Goal: Navigation & Orientation: Find specific page/section

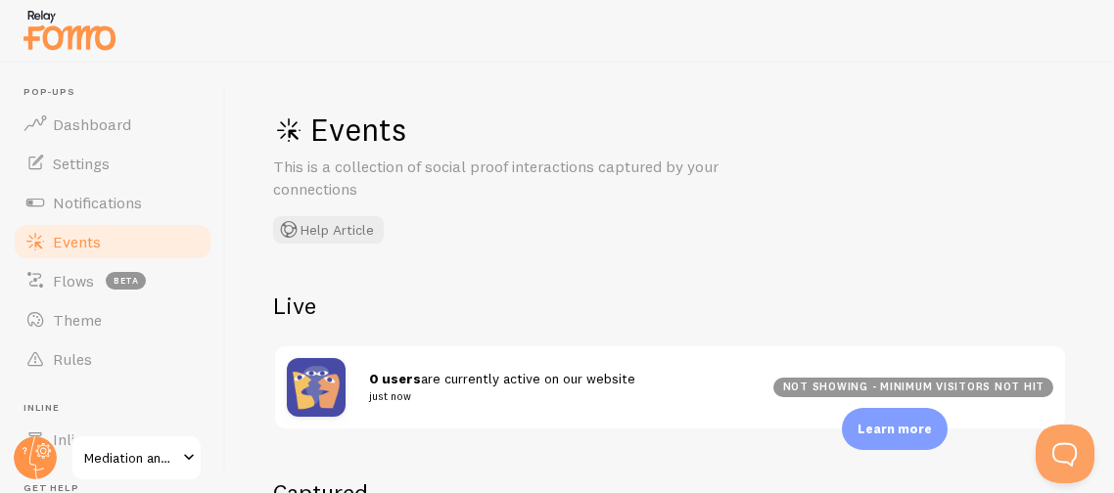
click at [497, 282] on div "Events This is a collection of social proof interactions captured by your conne…" at bounding box center [670, 278] width 888 height 431
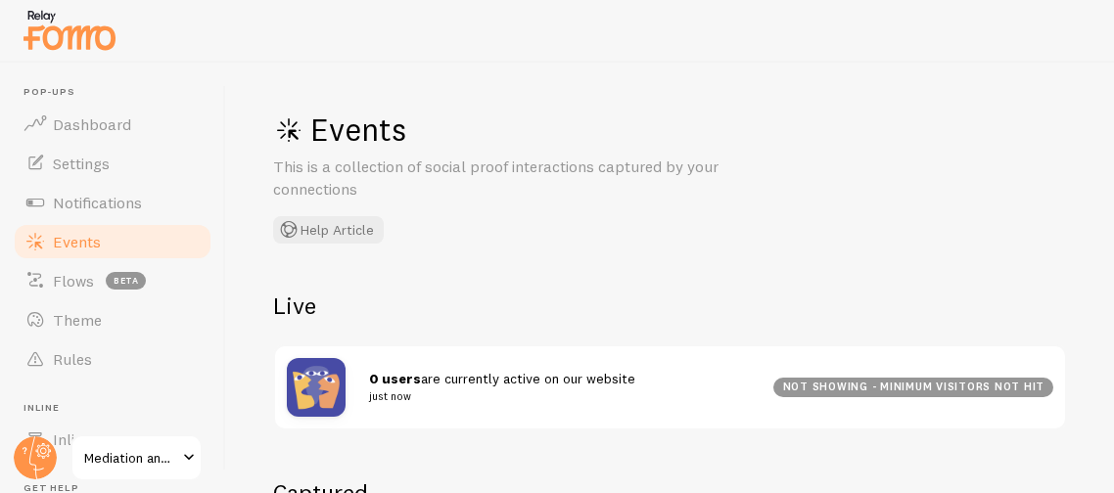
click at [741, 284] on div "Events This is a collection of social proof interactions captured by your conne…" at bounding box center [670, 278] width 888 height 431
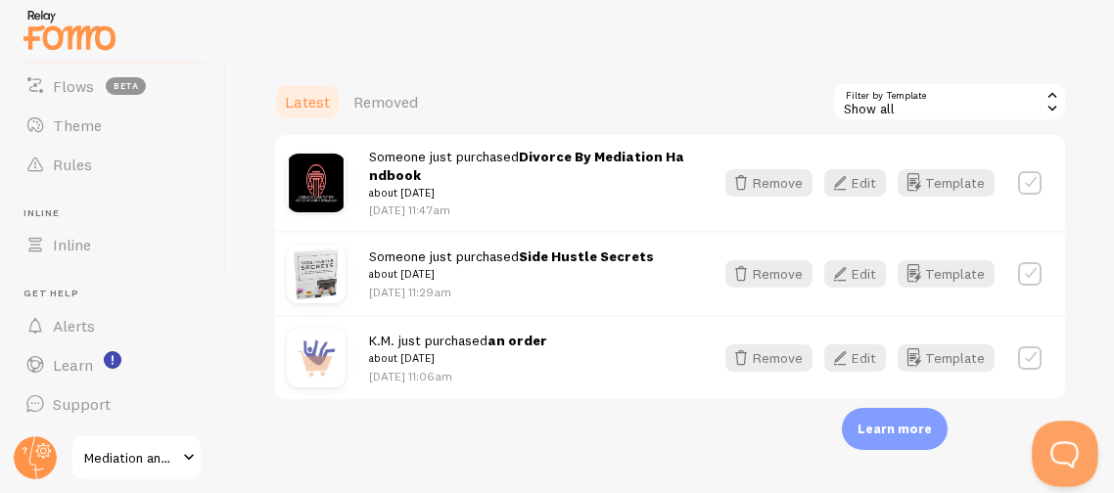
click at [1064, 463] on button "Open Beacon popover" at bounding box center [1061, 450] width 59 height 59
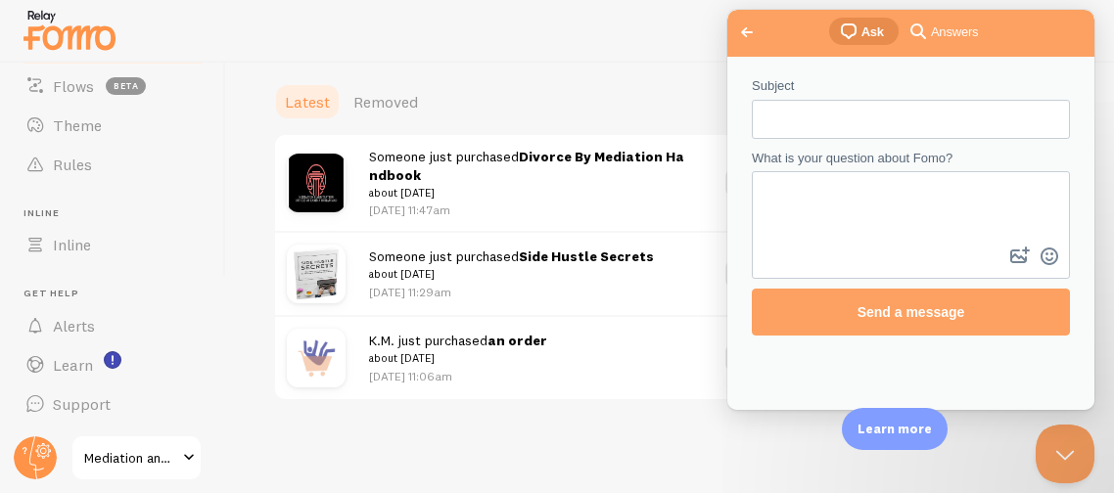
click at [936, 24] on span "Answers" at bounding box center [954, 33] width 47 height 20
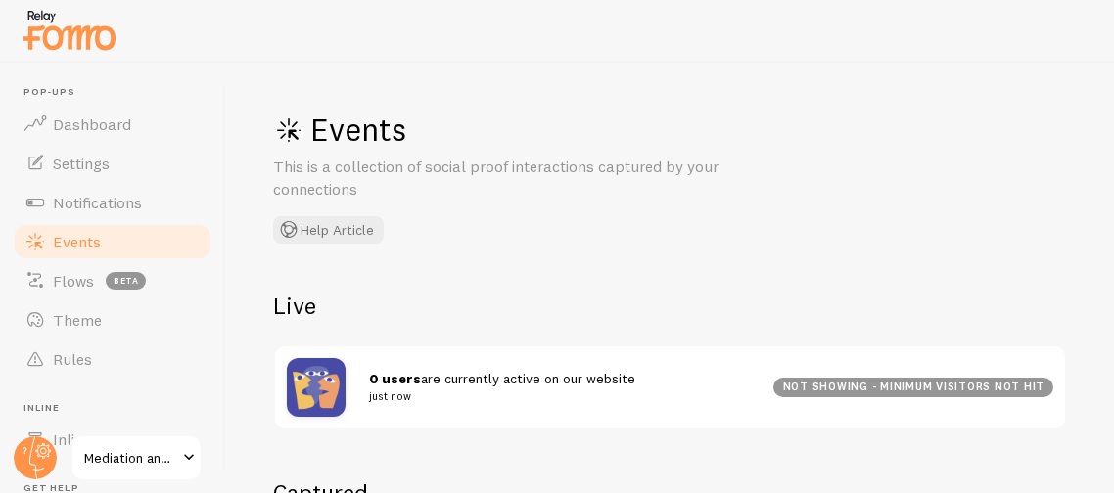
click at [408, 282] on div "Events This is a collection of social proof interactions captured by your conne…" at bounding box center [670, 278] width 888 height 431
click at [101, 200] on span "Notifications" at bounding box center [97, 203] width 89 height 20
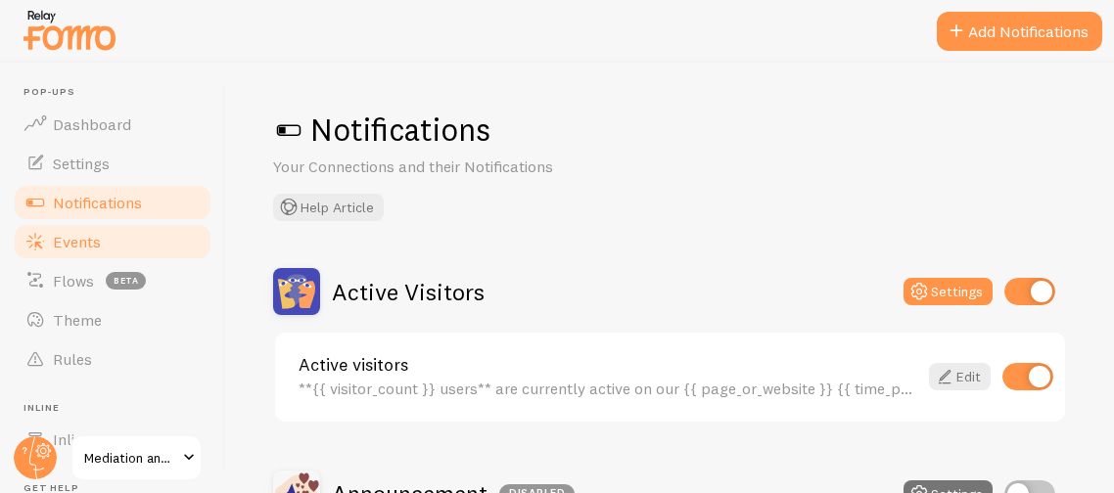
click at [107, 247] on link "Events" at bounding box center [113, 241] width 202 height 39
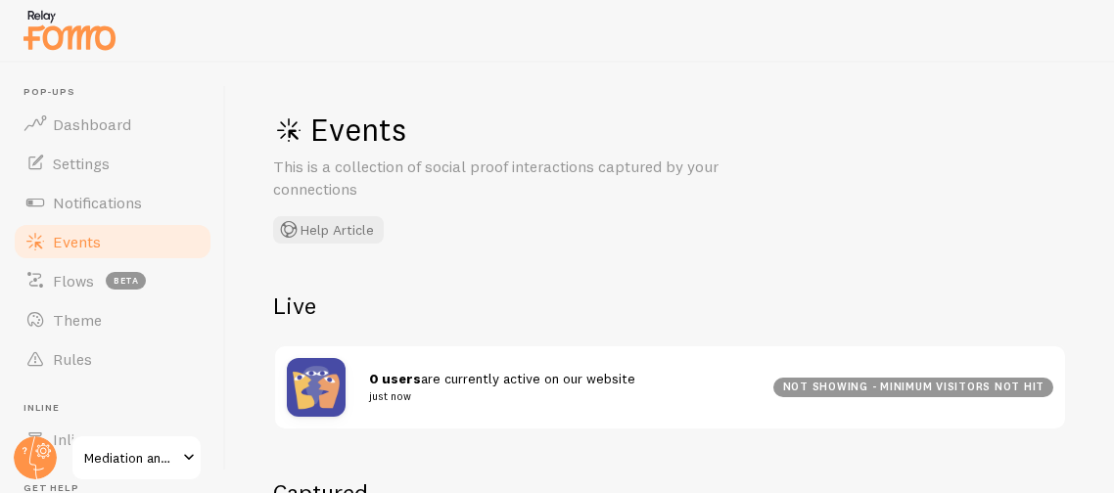
click at [442, 276] on div "Events This is a collection of social proof interactions captured by your conne…" at bounding box center [670, 278] width 888 height 431
